Goal: Transaction & Acquisition: Purchase product/service

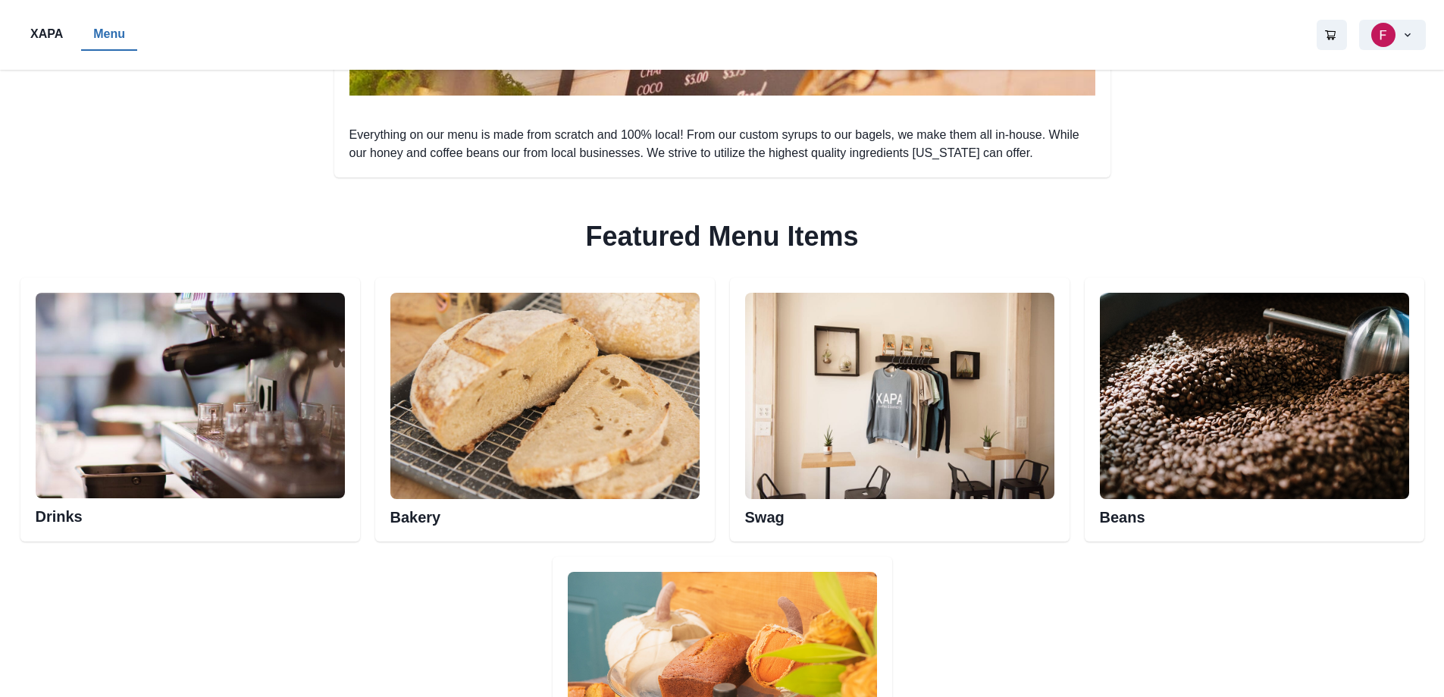
scroll to position [682, 0]
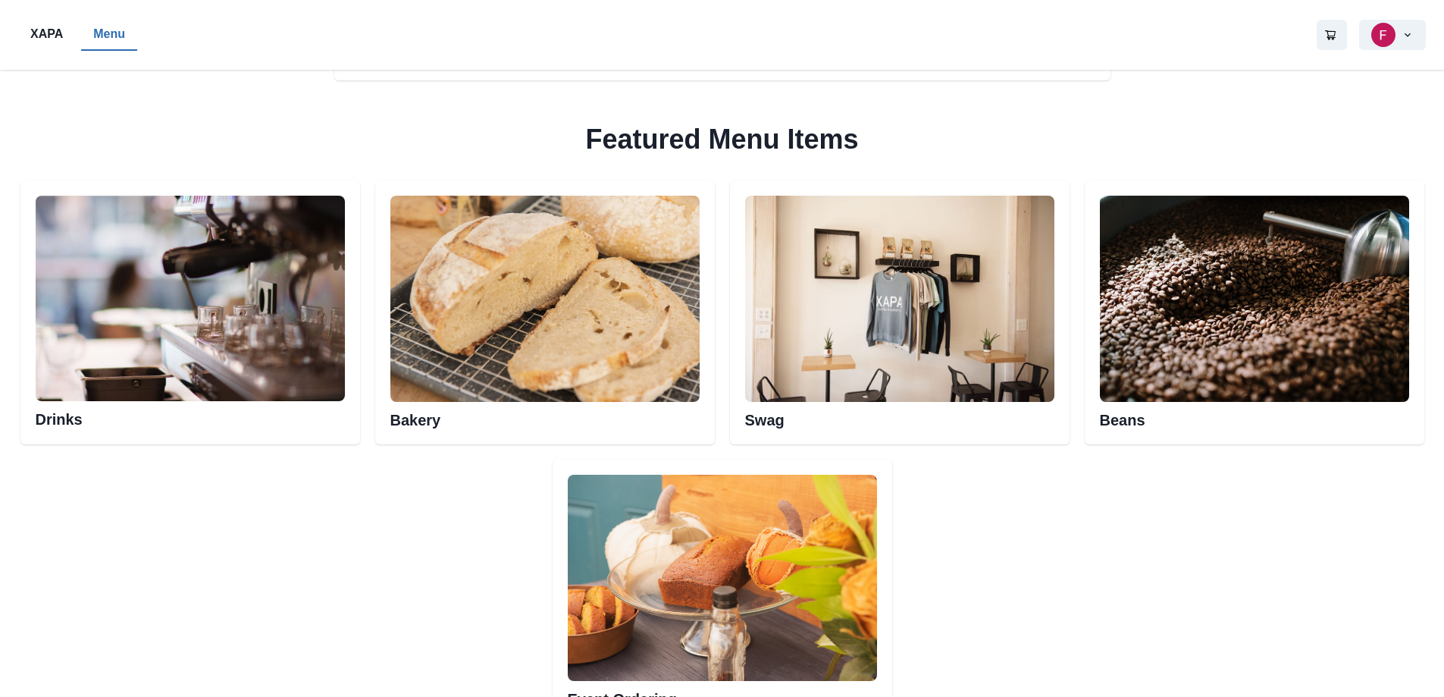
click at [300, 266] on img at bounding box center [190, 299] width 309 height 206
click at [252, 368] on img at bounding box center [190, 299] width 309 height 206
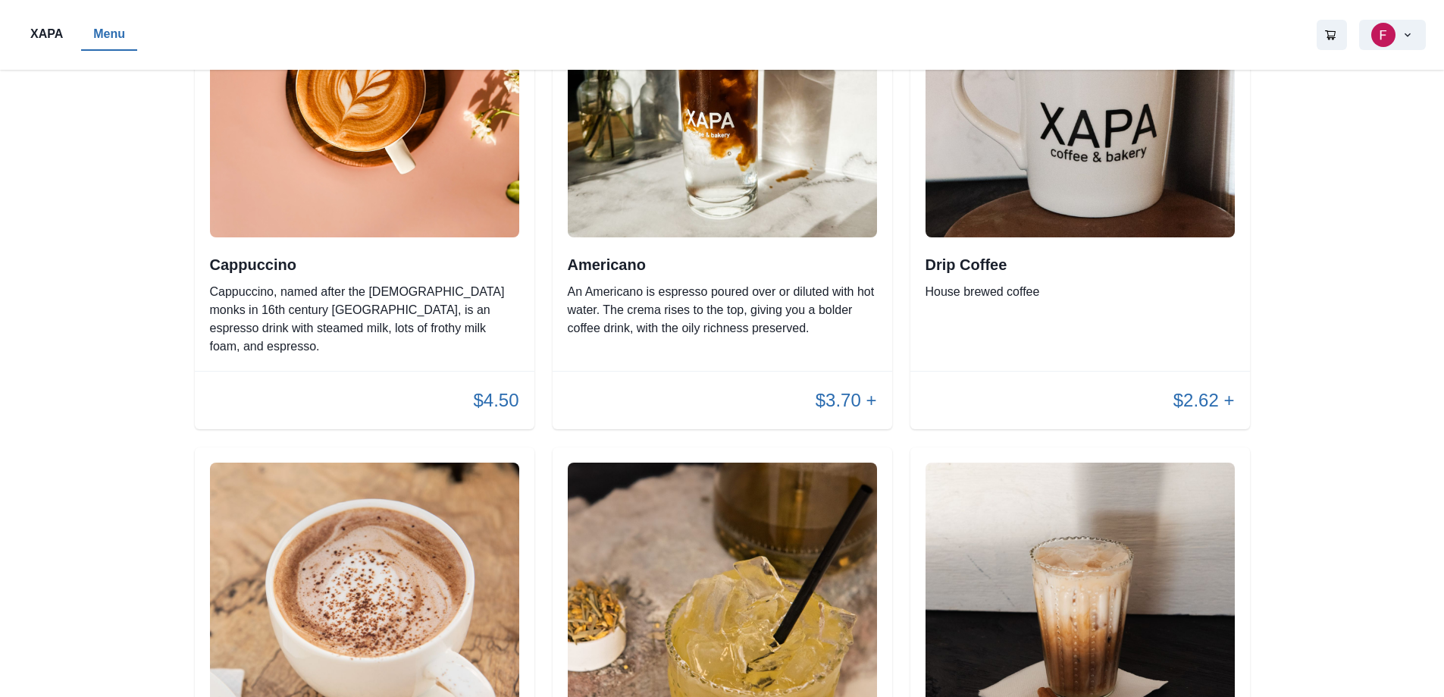
scroll to position [834, 0]
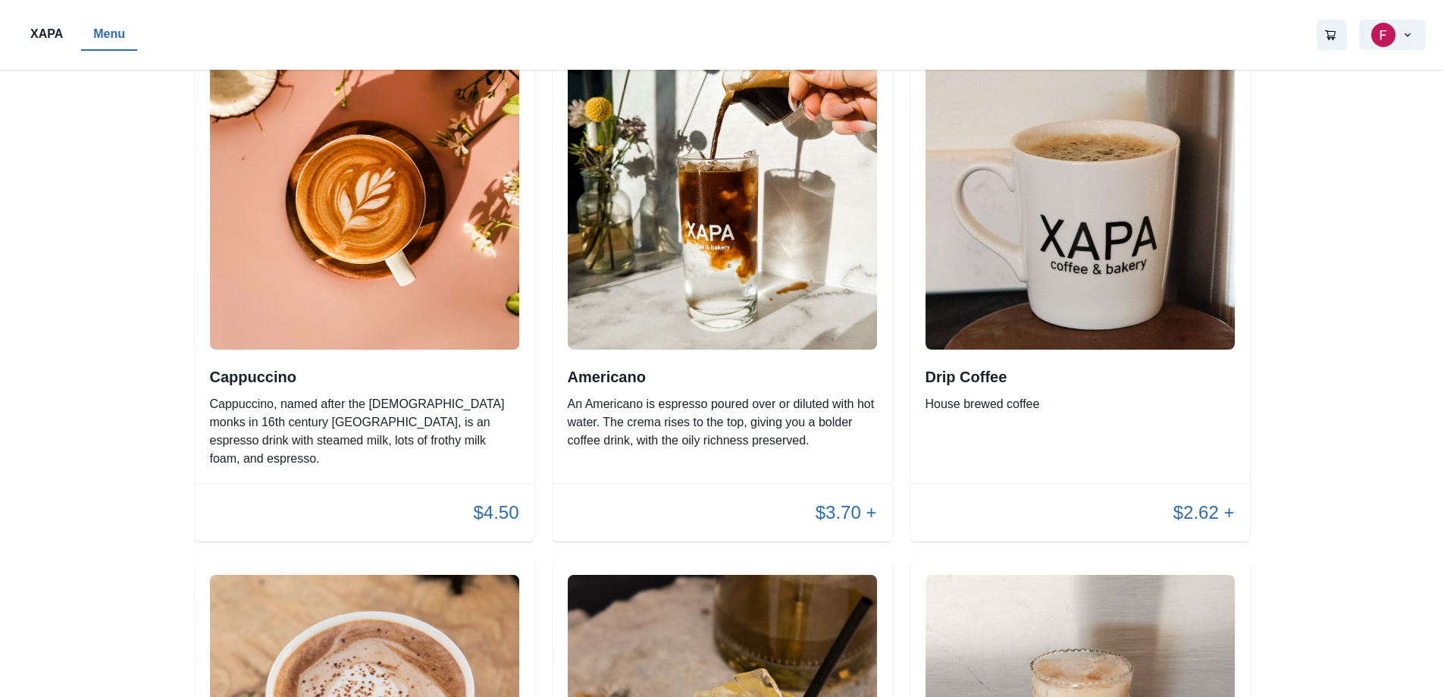
click at [664, 345] on img at bounding box center [722, 194] width 309 height 309
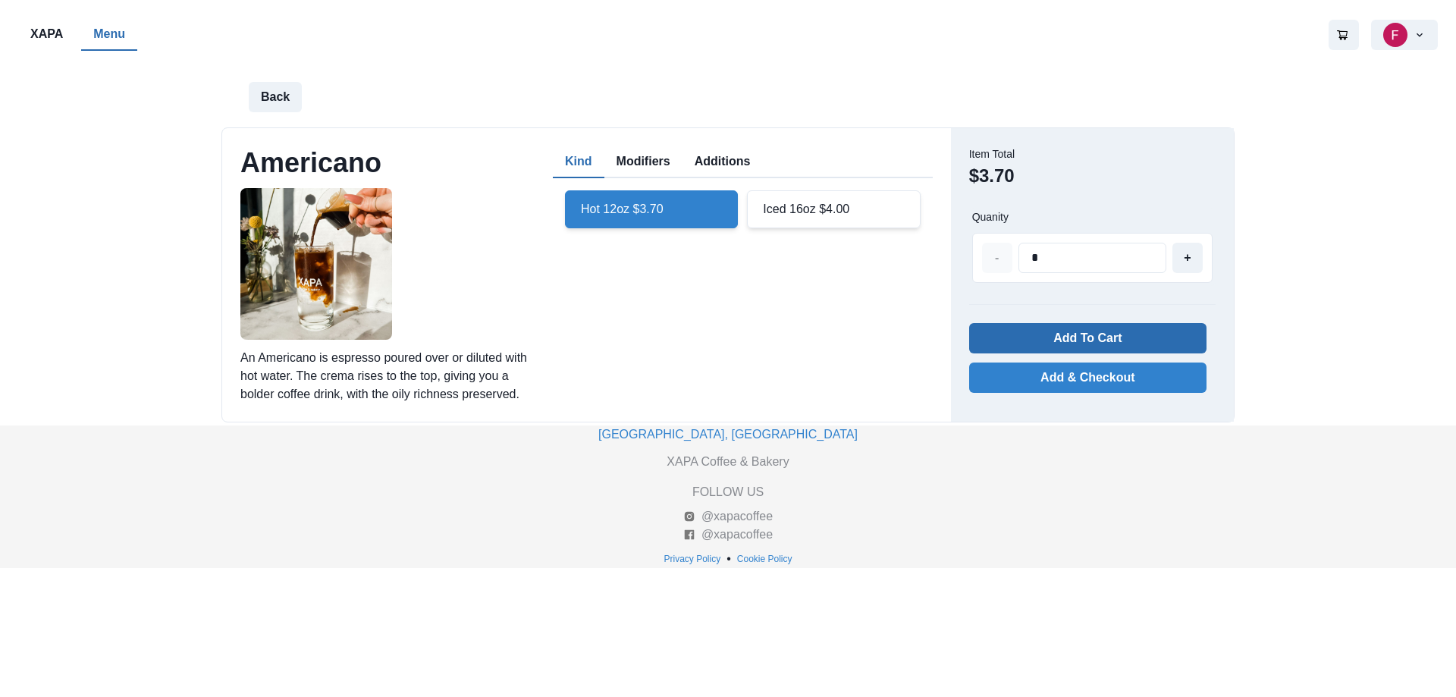
click at [1121, 343] on button "Add To Cart" at bounding box center [1087, 338] width 237 height 30
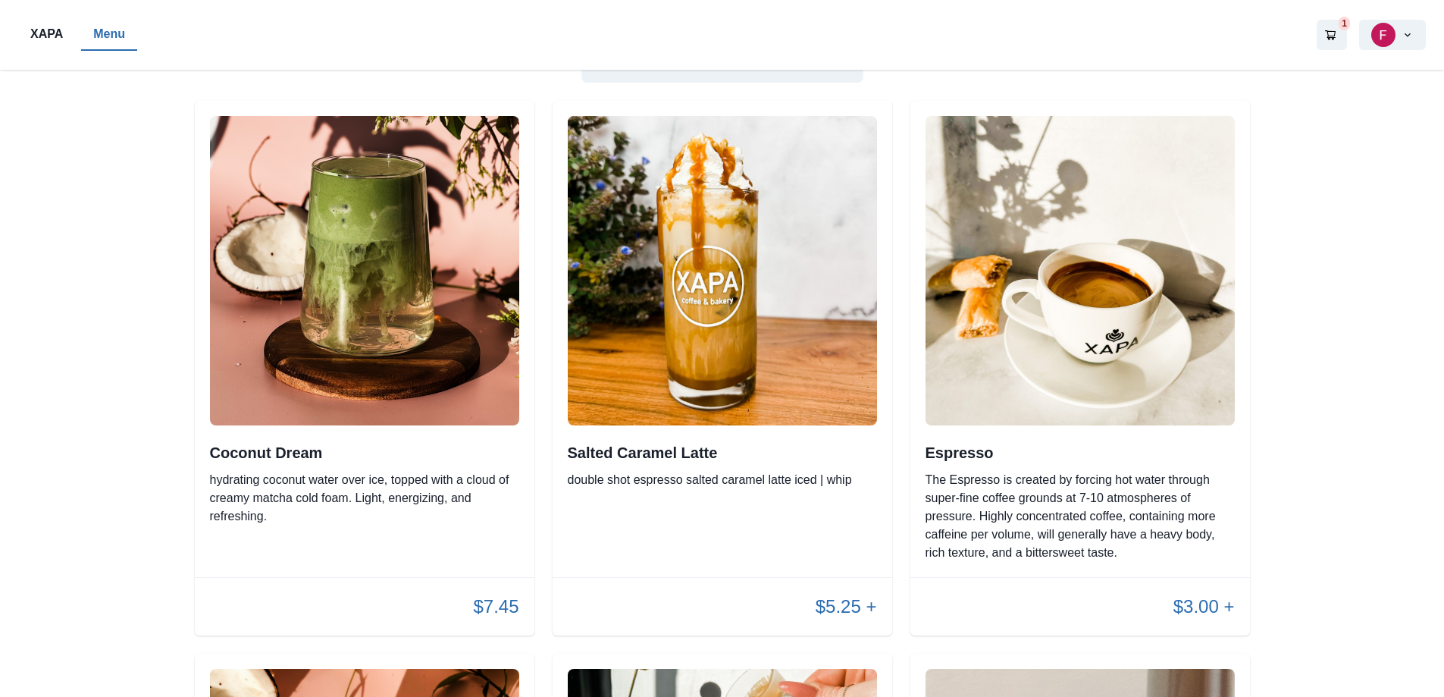
scroll to position [227, 0]
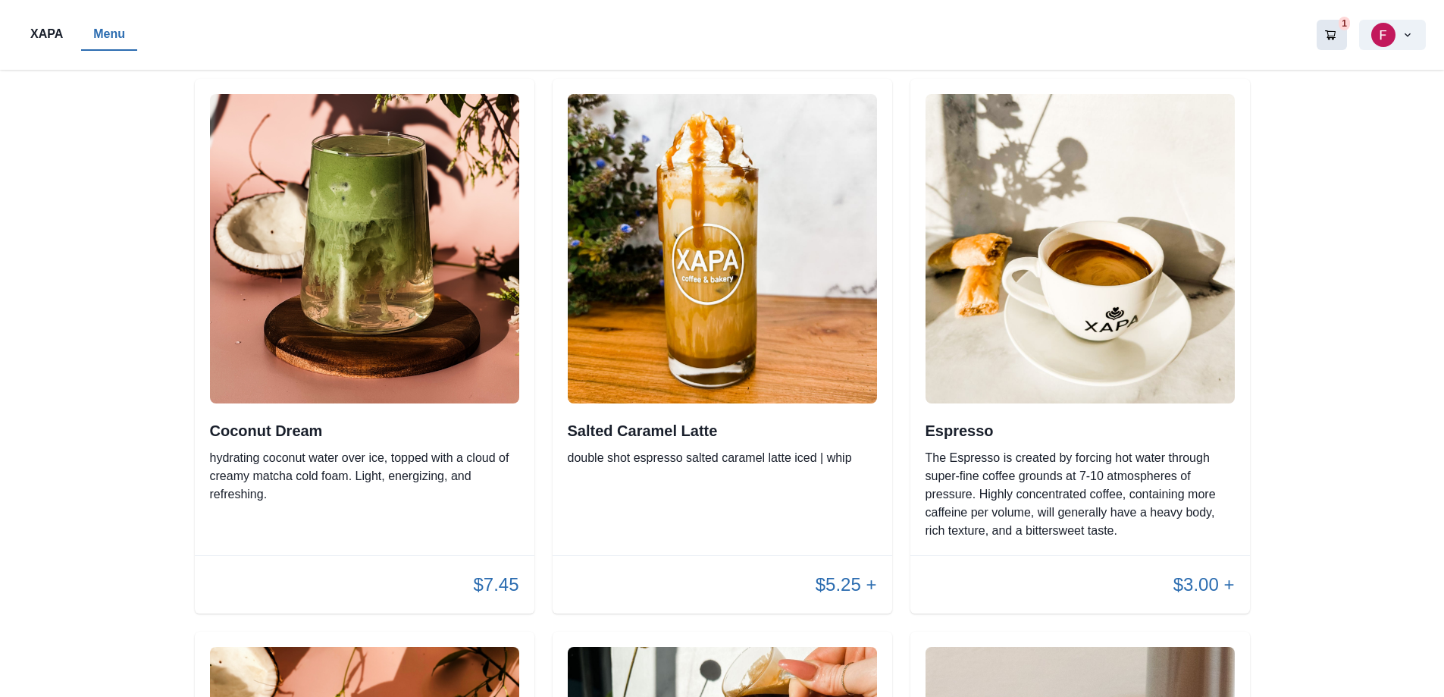
click at [1328, 39] on icon "Go to your shopping cart" at bounding box center [1331, 35] width 12 height 12
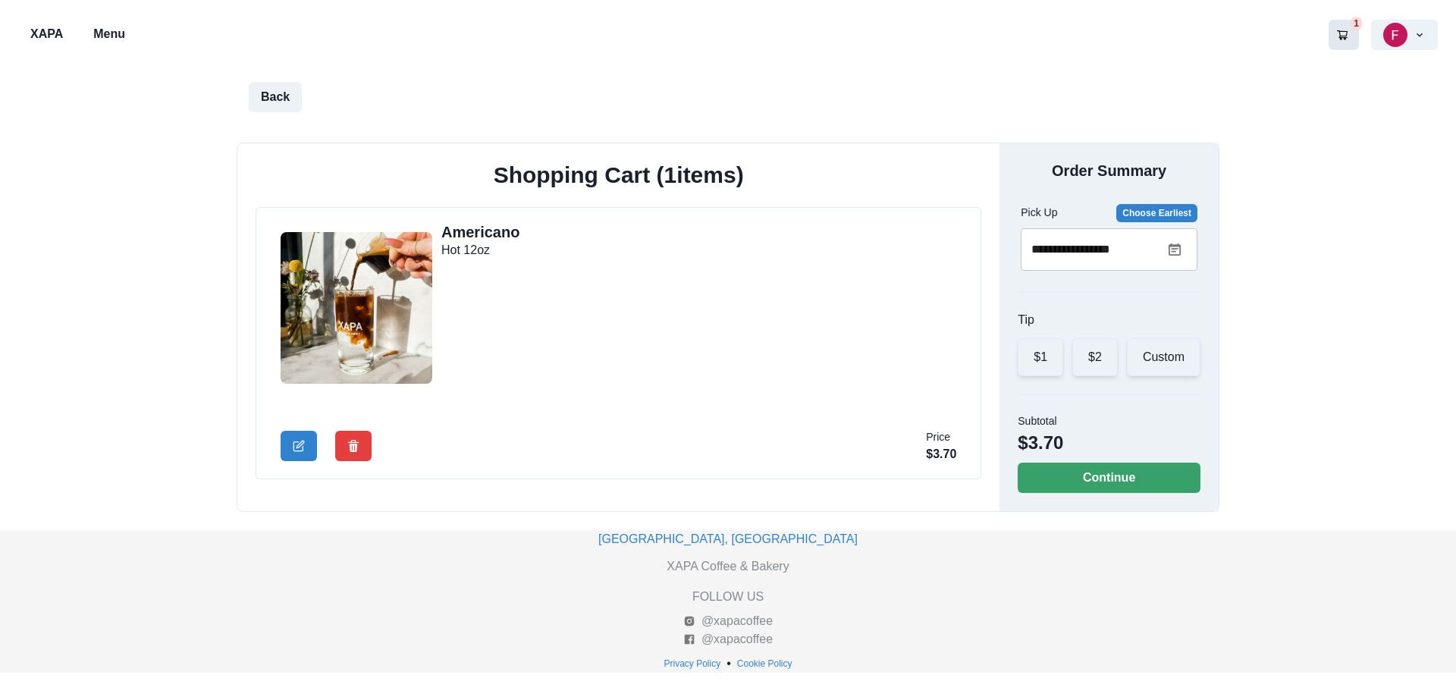
click at [1171, 250] on icon at bounding box center [1174, 249] width 12 height 12
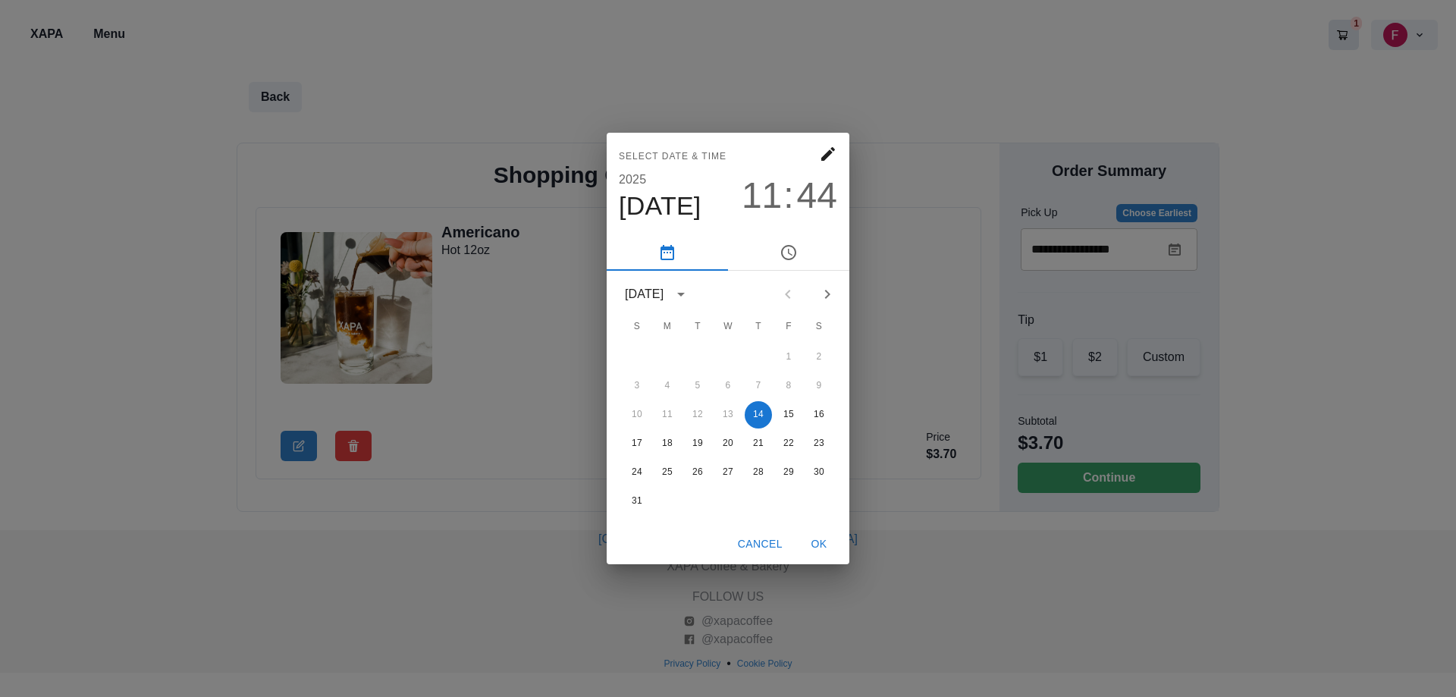
click at [805, 197] on span "44" at bounding box center [817, 195] width 40 height 42
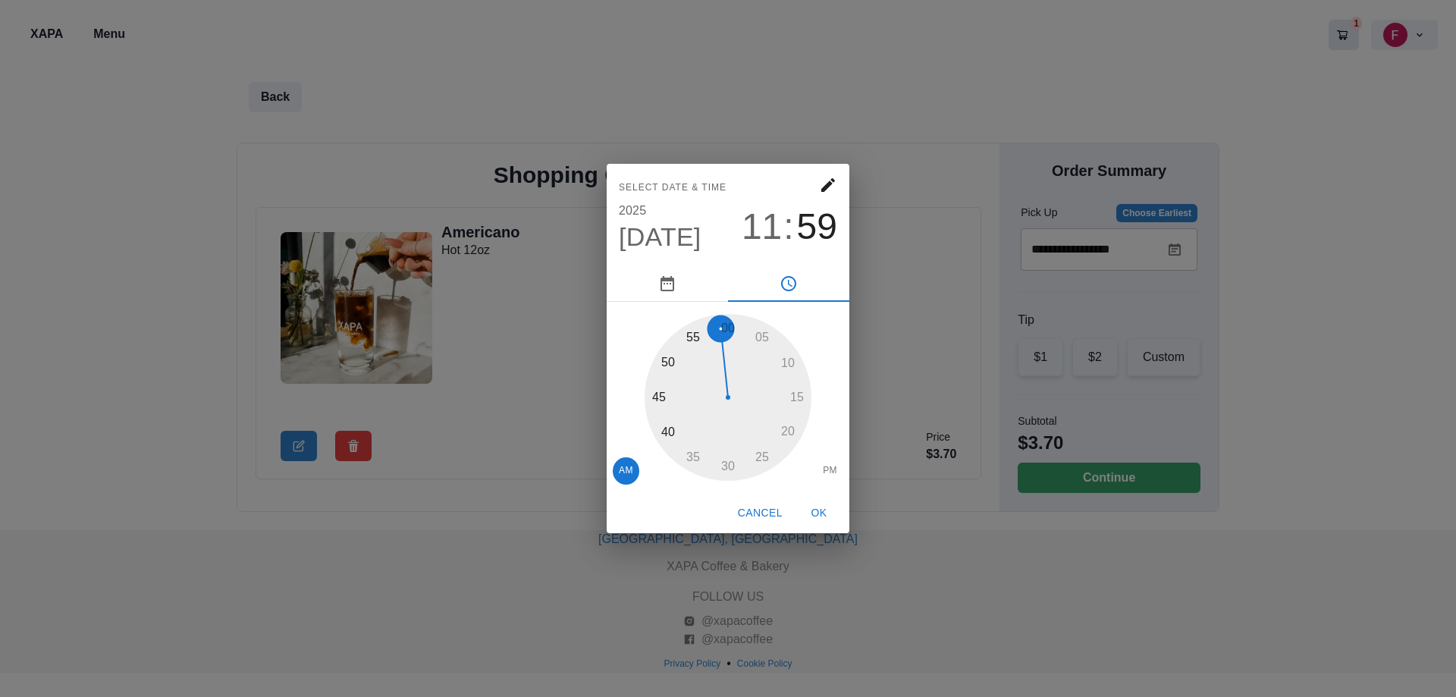
drag, startPoint x: 659, startPoint y: 400, endPoint x: 740, endPoint y: 320, distance: 113.7
click at [740, 320] on div at bounding box center [727, 397] width 167 height 167
drag, startPoint x: 726, startPoint y: 322, endPoint x: 754, endPoint y: 321, distance: 28.1
click at [754, 321] on div at bounding box center [727, 397] width 167 height 167
drag, startPoint x: 731, startPoint y: 323, endPoint x: 770, endPoint y: 322, distance: 39.4
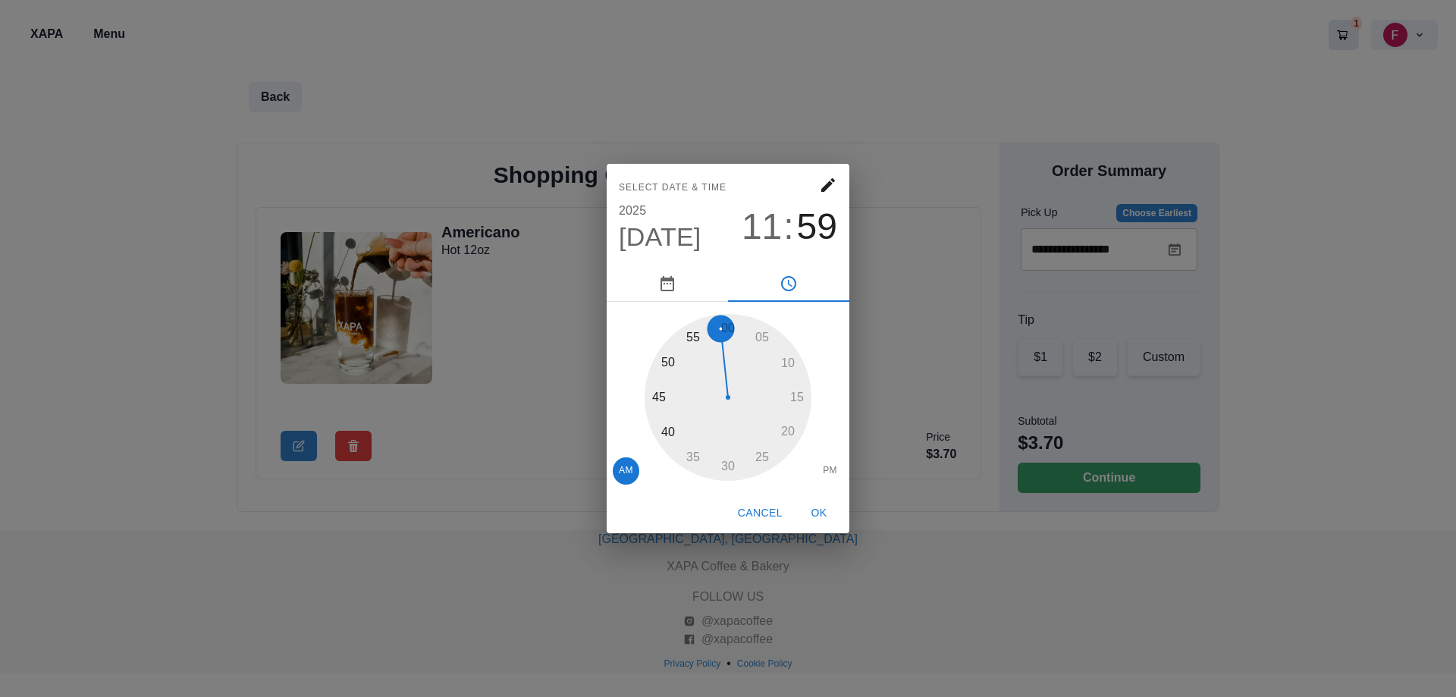
click at [770, 322] on div "05 10 15 20 25 30 35 40 45 50 55 00 AM PM" at bounding box center [728, 397] width 218 height 167
click at [833, 466] on span "PM" at bounding box center [830, 470] width 14 height 15
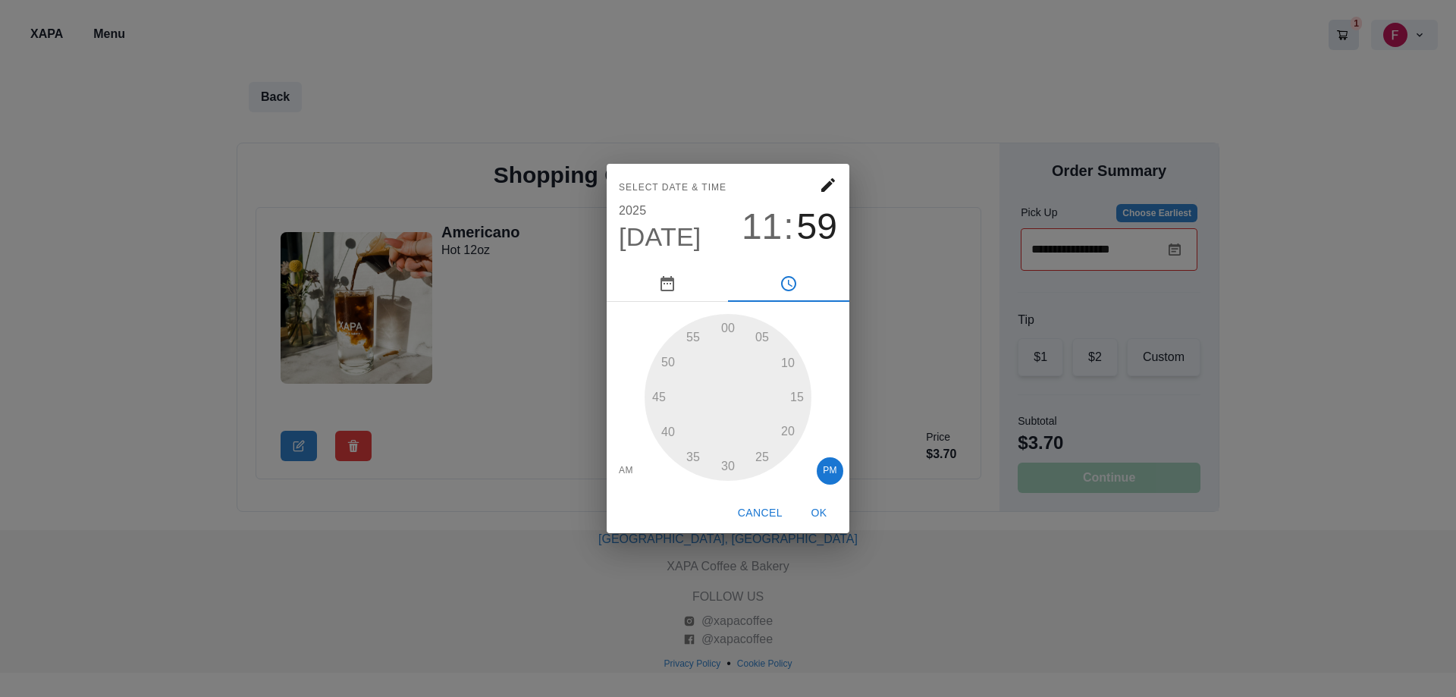
click at [728, 325] on div at bounding box center [727, 397] width 167 height 167
drag, startPoint x: 718, startPoint y: 329, endPoint x: 727, endPoint y: 326, distance: 9.6
click at [727, 326] on div at bounding box center [727, 397] width 167 height 167
click at [732, 328] on div at bounding box center [727, 397] width 167 height 167
click at [622, 467] on span "AM" at bounding box center [626, 470] width 14 height 15
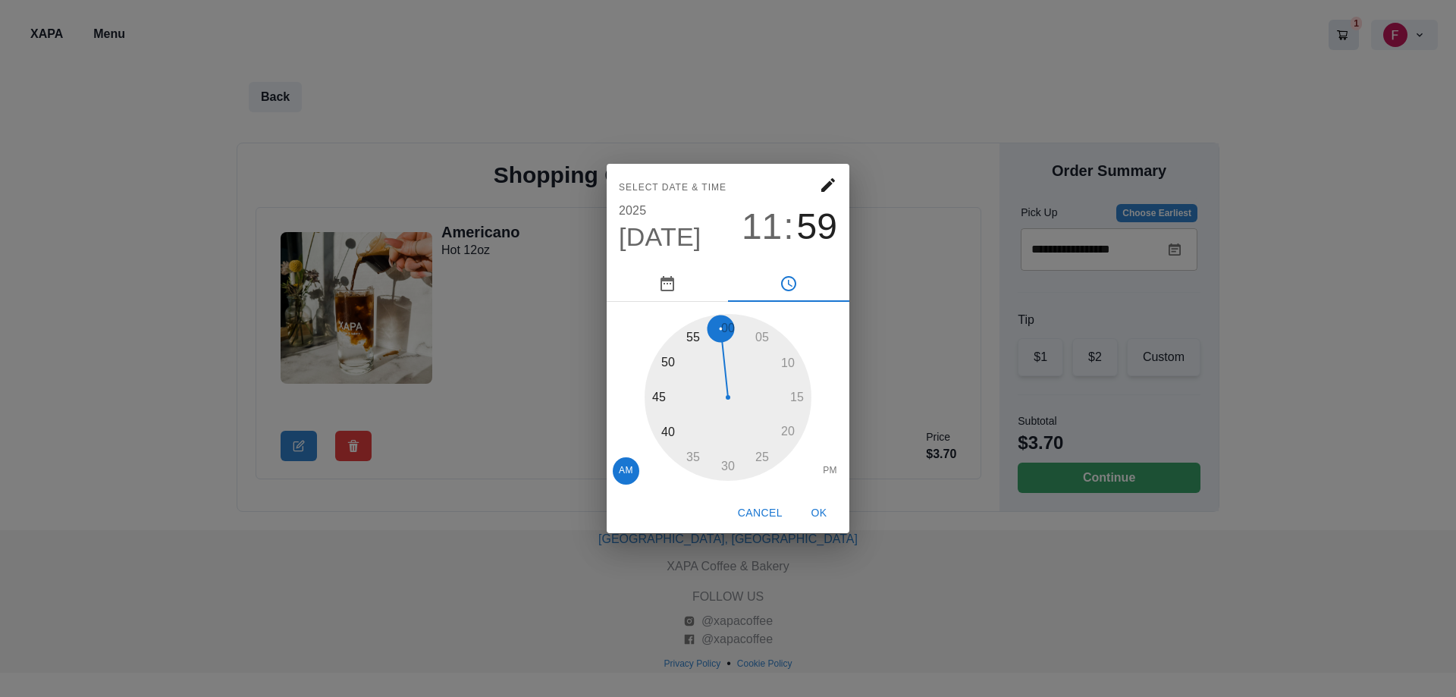
drag, startPoint x: 717, startPoint y: 331, endPoint x: 883, endPoint y: 334, distance: 166.1
click at [883, 334] on div "Select date & time [DATE] 11 : 59 05 10 15 20 25 30 35 40 45 50 55 00 AM PM Can…" at bounding box center [728, 348] width 1456 height 697
drag, startPoint x: 732, startPoint y: 331, endPoint x: 678, endPoint y: 441, distance: 122.7
click at [679, 441] on div at bounding box center [727, 397] width 167 height 167
drag, startPoint x: 676, startPoint y: 462, endPoint x: 676, endPoint y: 453, distance: 9.1
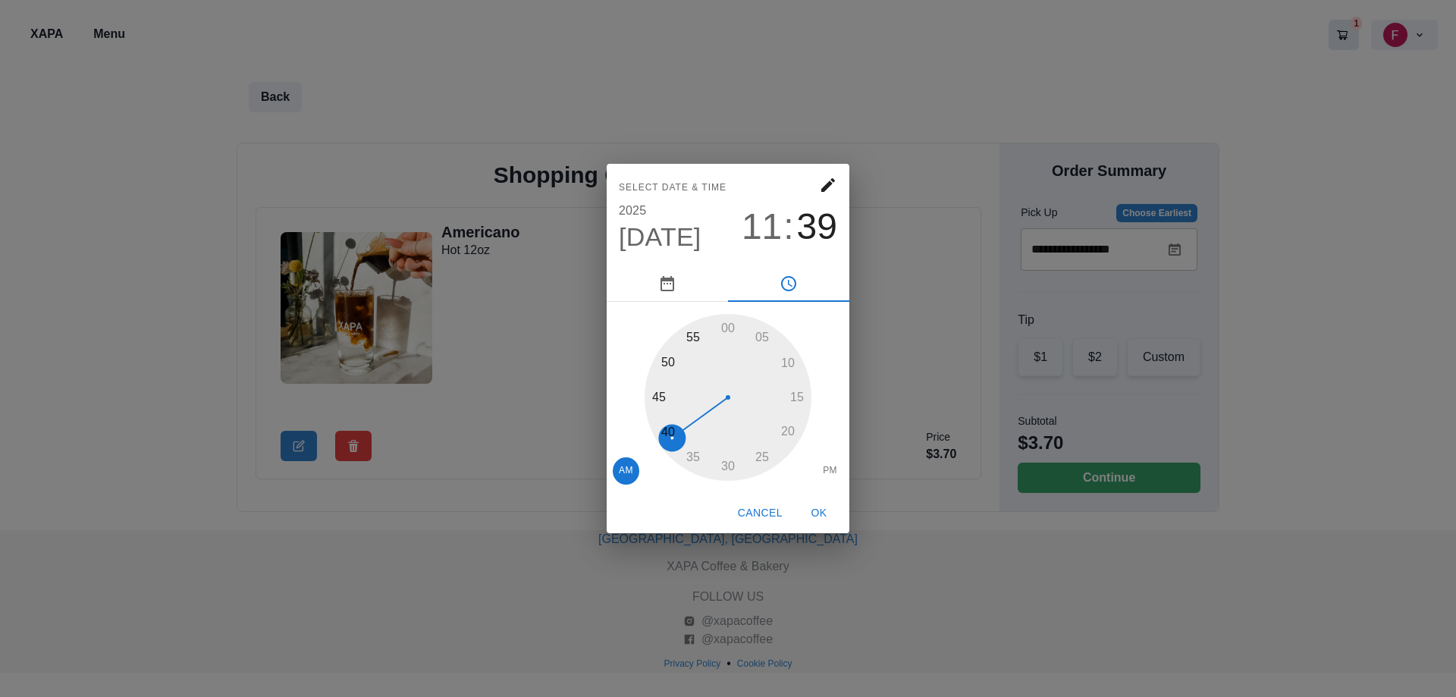
click at [676, 458] on div at bounding box center [727, 397] width 167 height 167
drag, startPoint x: 673, startPoint y: 441, endPoint x: 945, endPoint y: 342, distance: 289.5
click at [945, 342] on div "Select date & time [DATE] 11 : 52 05 10 15 20 25 30 35 40 45 50 55 00 AM PM Can…" at bounding box center [728, 348] width 1456 height 697
click at [820, 513] on button "OK" at bounding box center [819, 513] width 49 height 28
type input "**********"
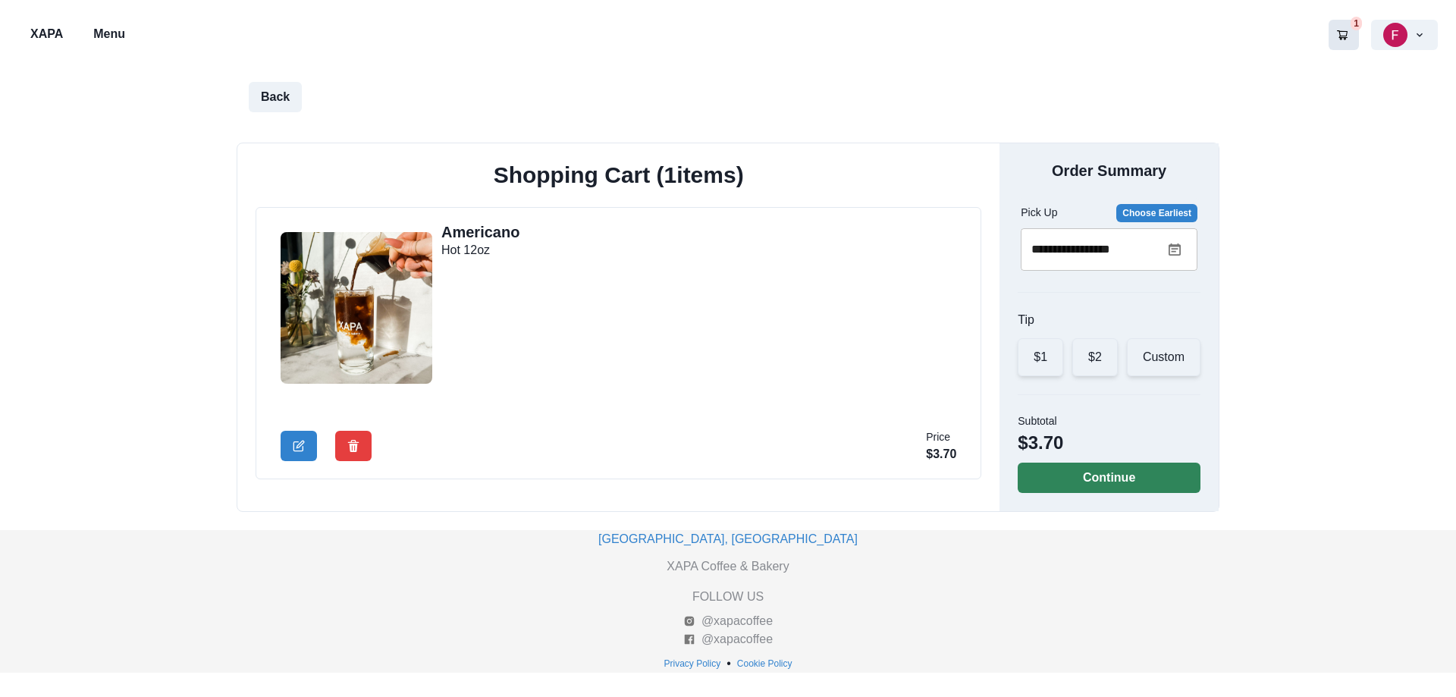
click at [1106, 464] on button "Continue" at bounding box center [1109, 478] width 183 height 30
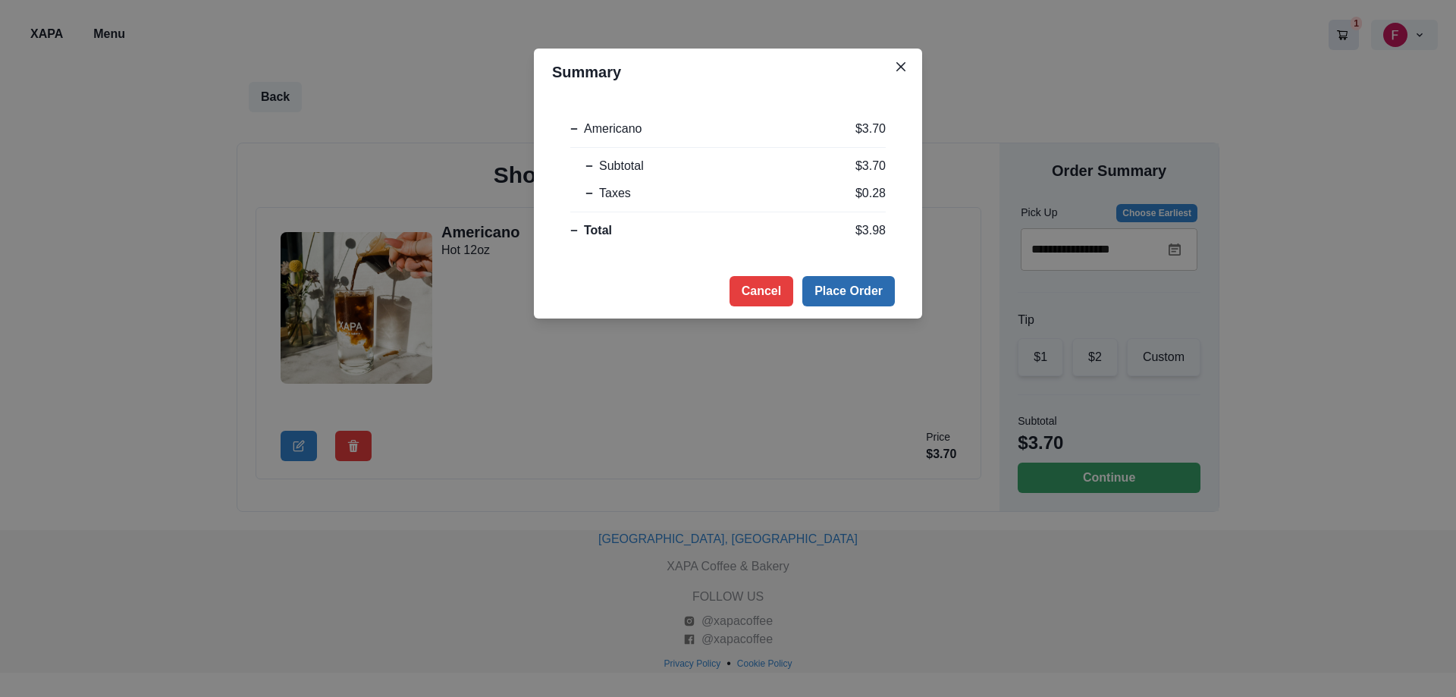
click at [844, 289] on button "Place Order" at bounding box center [848, 291] width 93 height 30
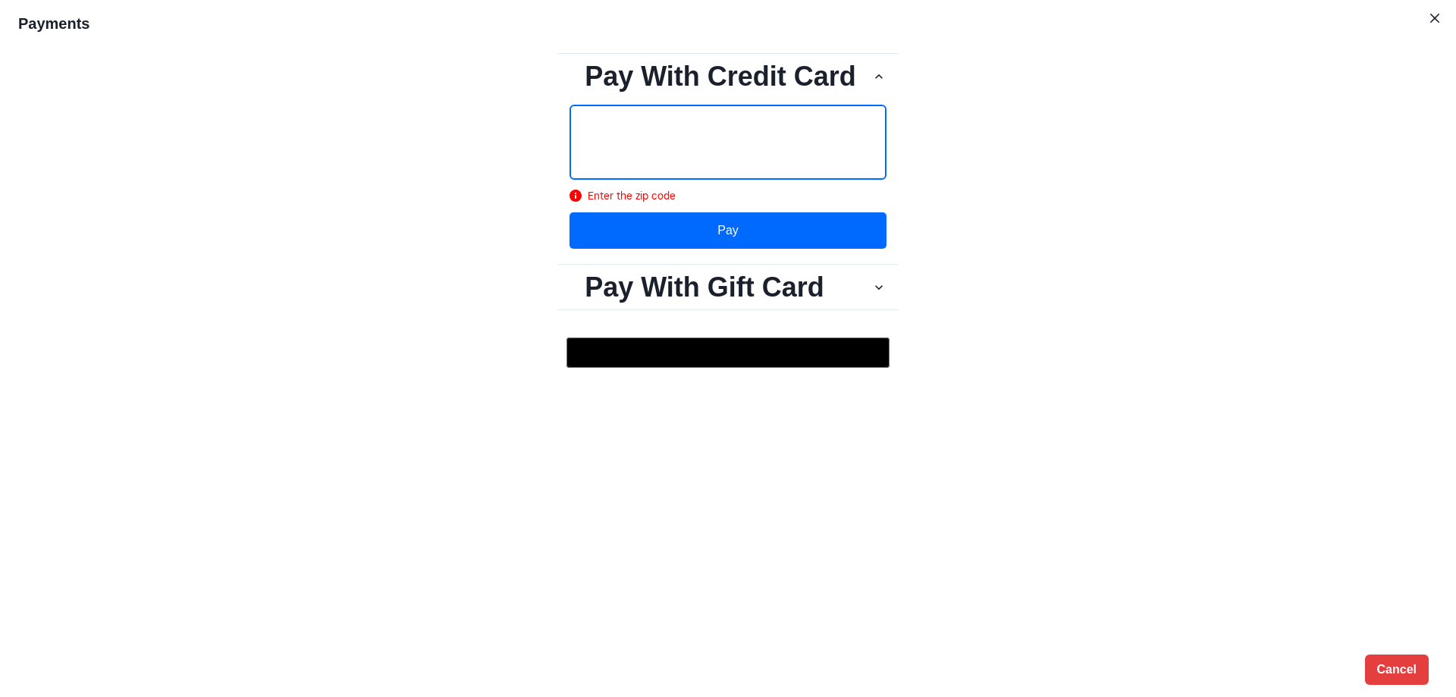
click at [714, 234] on button "Pay" at bounding box center [727, 230] width 317 height 36
